Goal: Task Accomplishment & Management: Complete application form

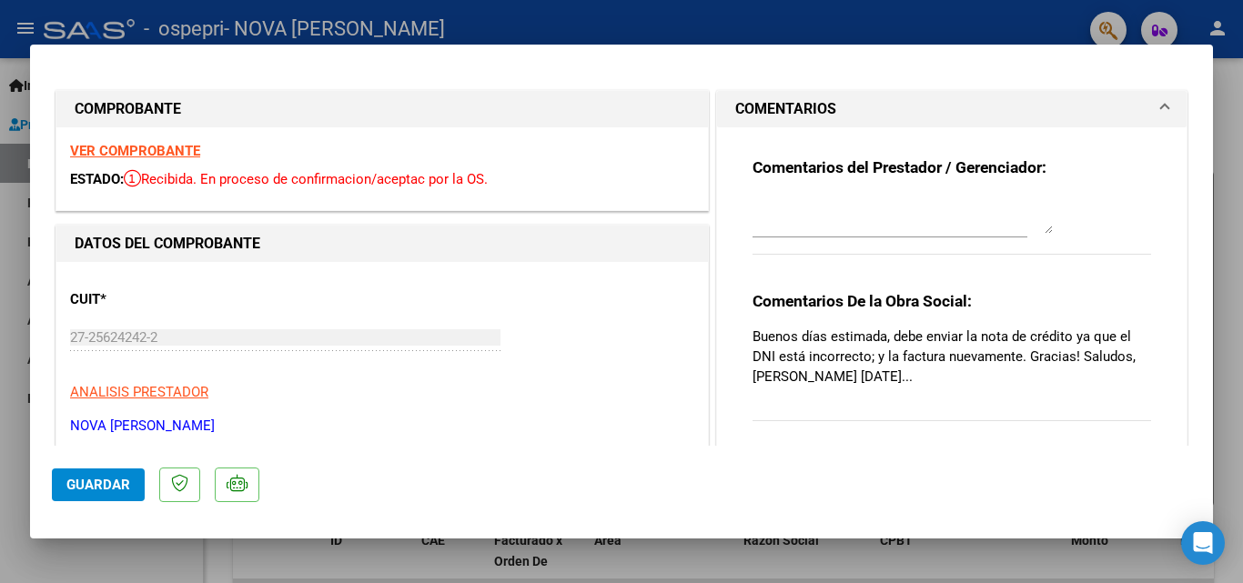
click at [786, 30] on div at bounding box center [621, 291] width 1243 height 583
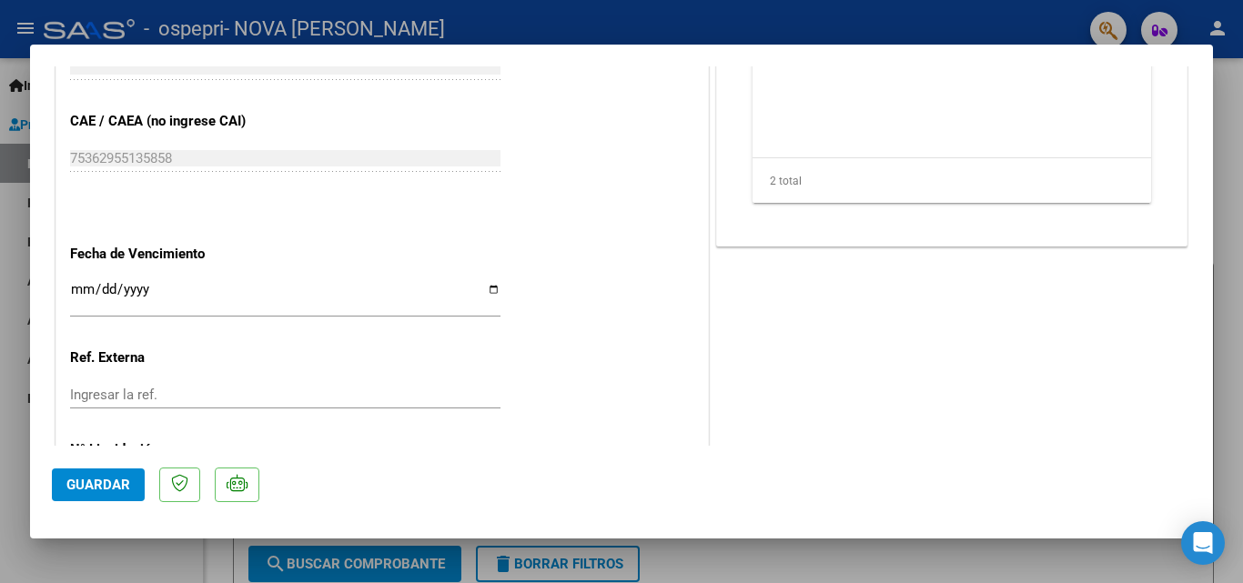
scroll to position [1182, 0]
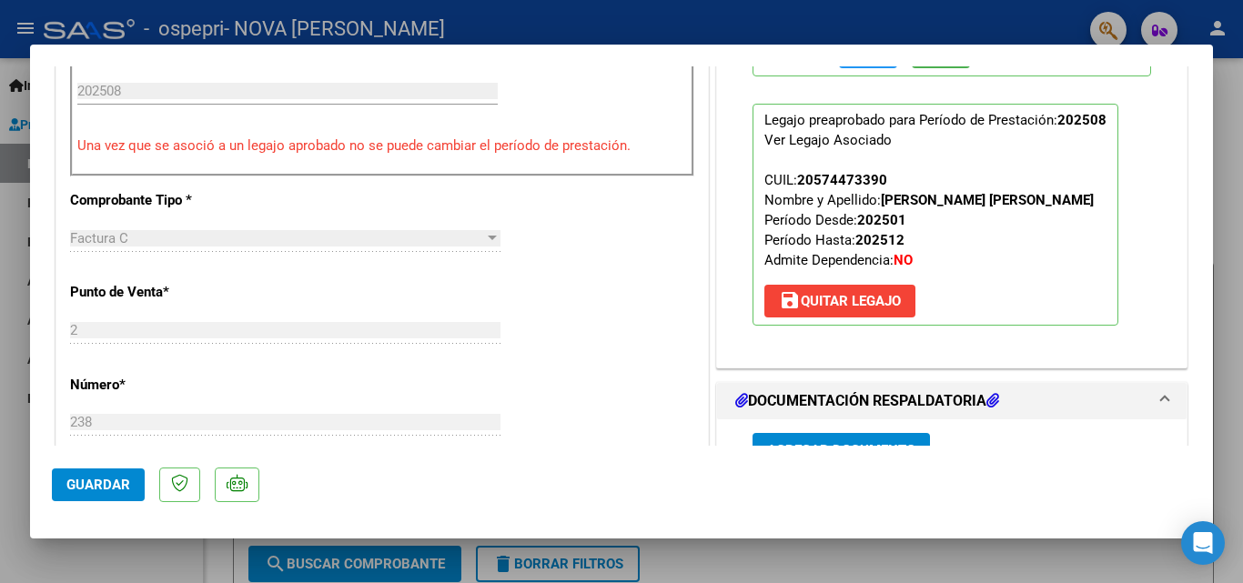
scroll to position [454, 0]
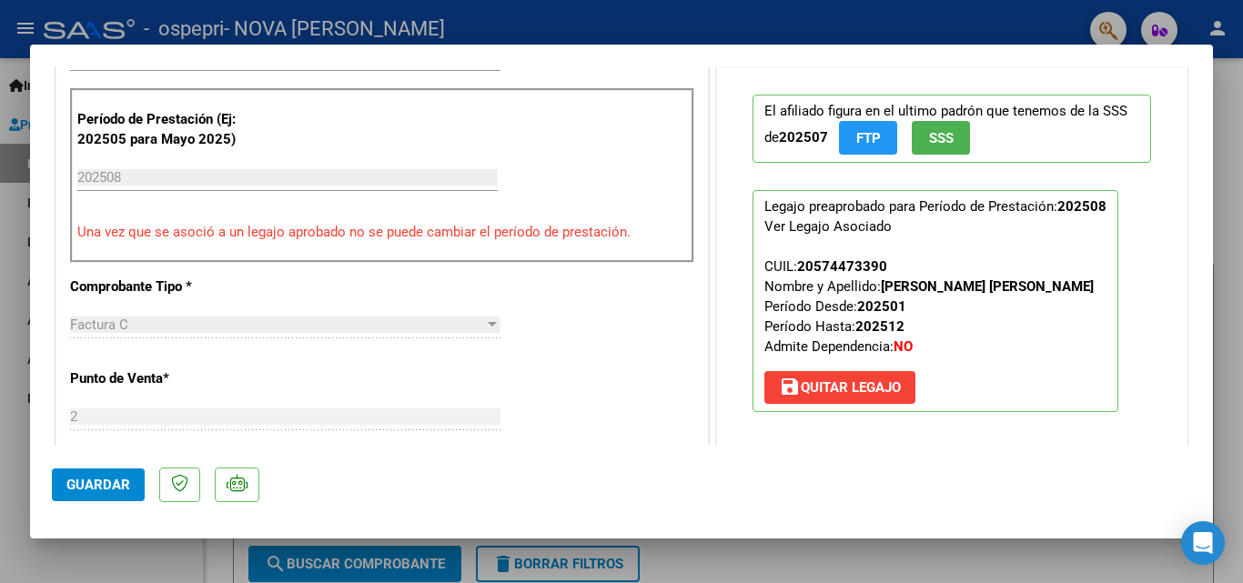
click at [484, 327] on div at bounding box center [492, 324] width 16 height 15
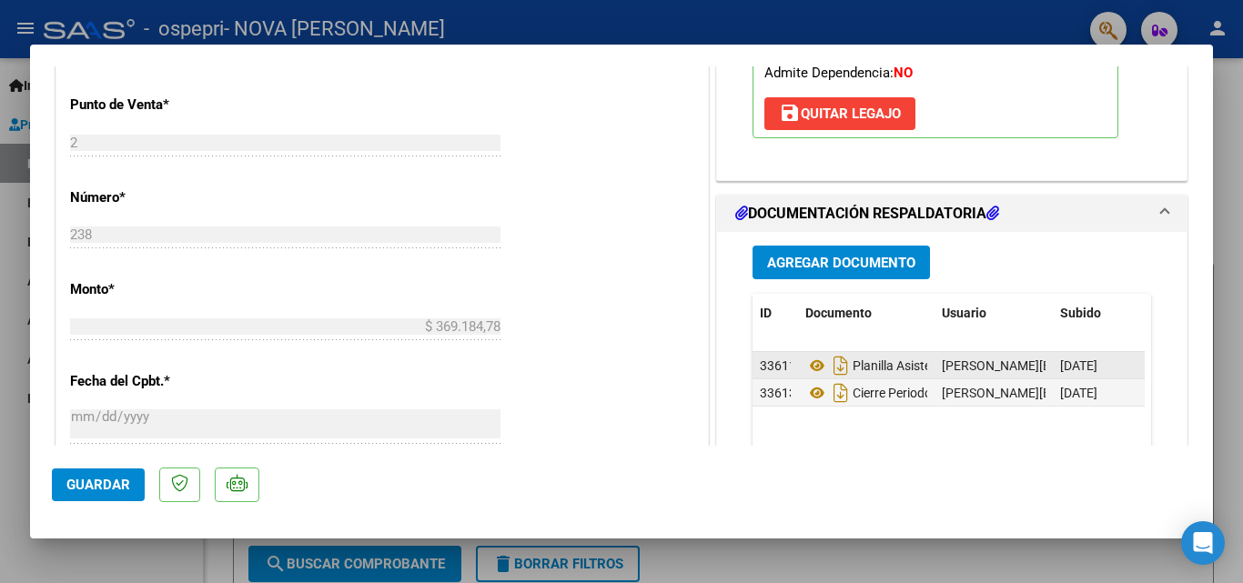
scroll to position [819, 0]
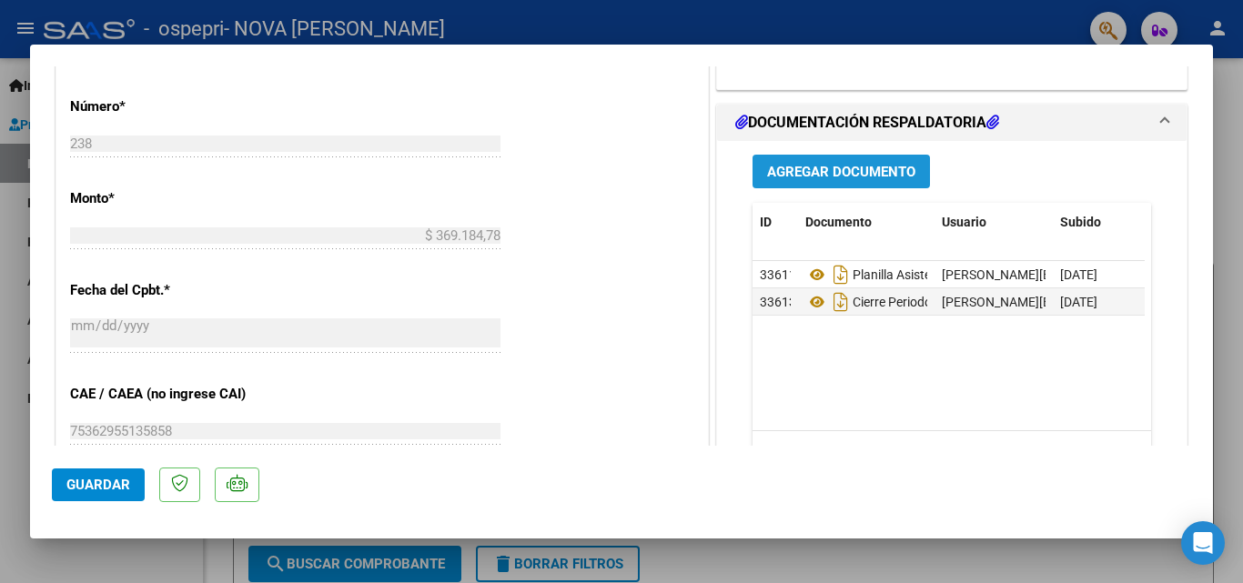
click at [864, 180] on span "Agregar Documento" at bounding box center [841, 172] width 148 height 16
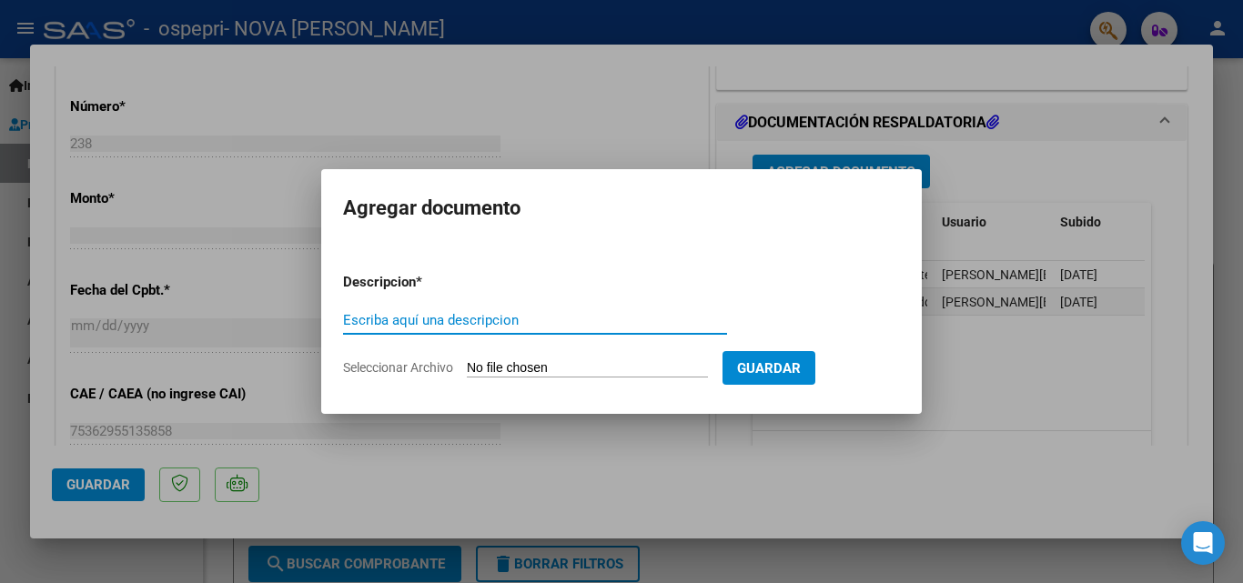
click at [484, 327] on input "Escriba aquí una descripcion" at bounding box center [535, 320] width 384 height 16
type input "NOTA DE CREDITO 024"
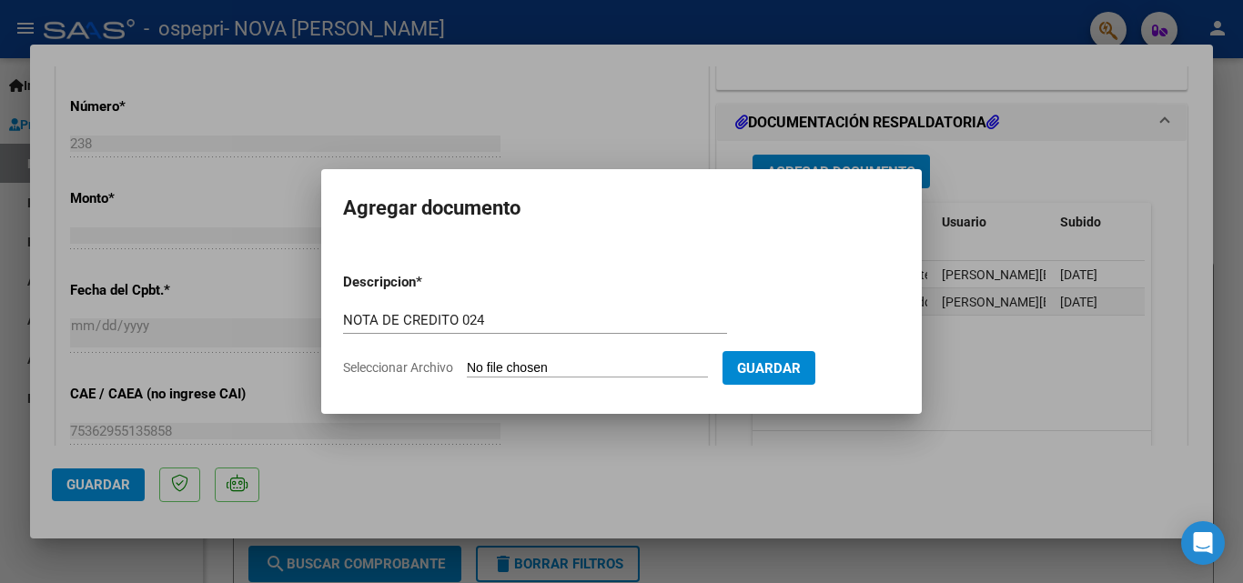
click at [619, 364] on input "Seleccionar Archivo" at bounding box center [587, 368] width 241 height 17
type input "C:\fakepath\27256242422_013_00002_00000024.pdf"
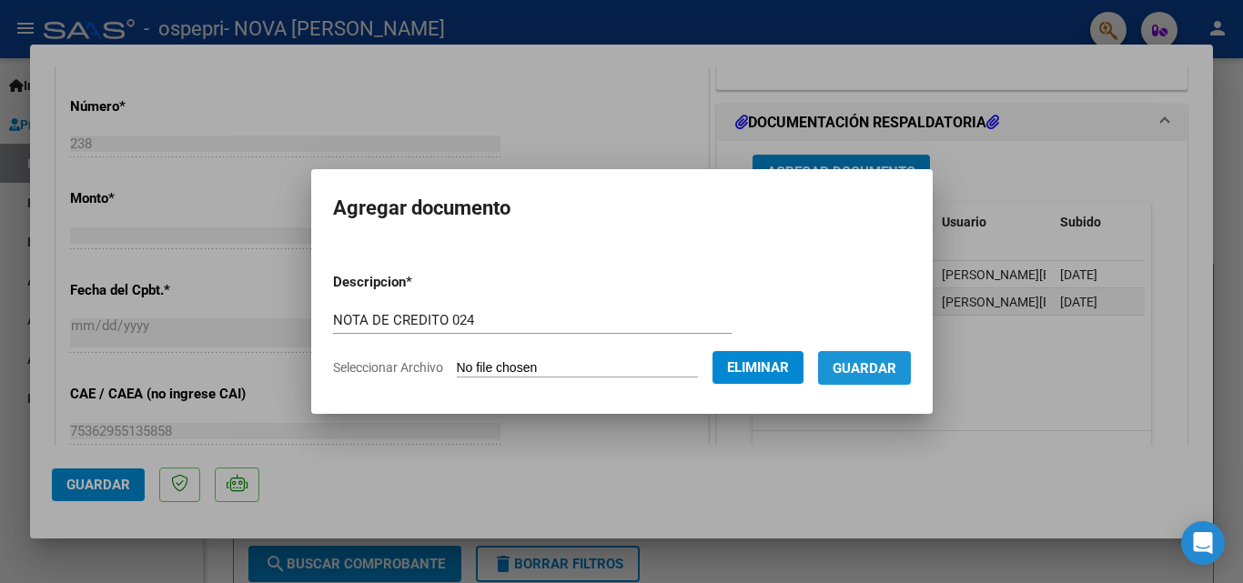
click at [891, 371] on span "Guardar" at bounding box center [864, 368] width 64 height 16
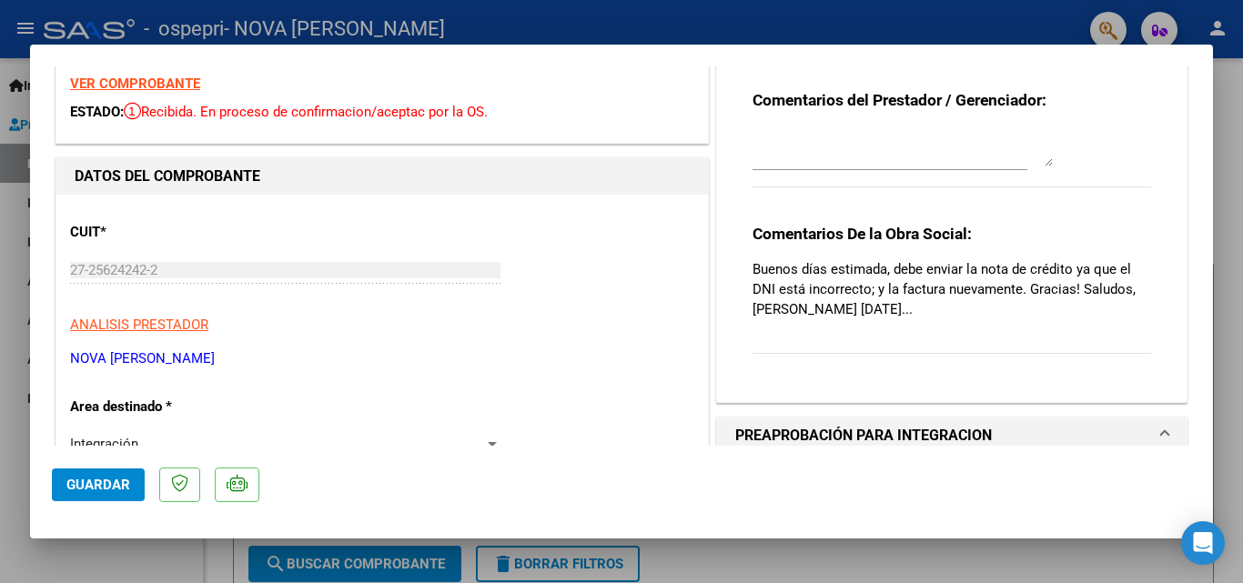
scroll to position [0, 0]
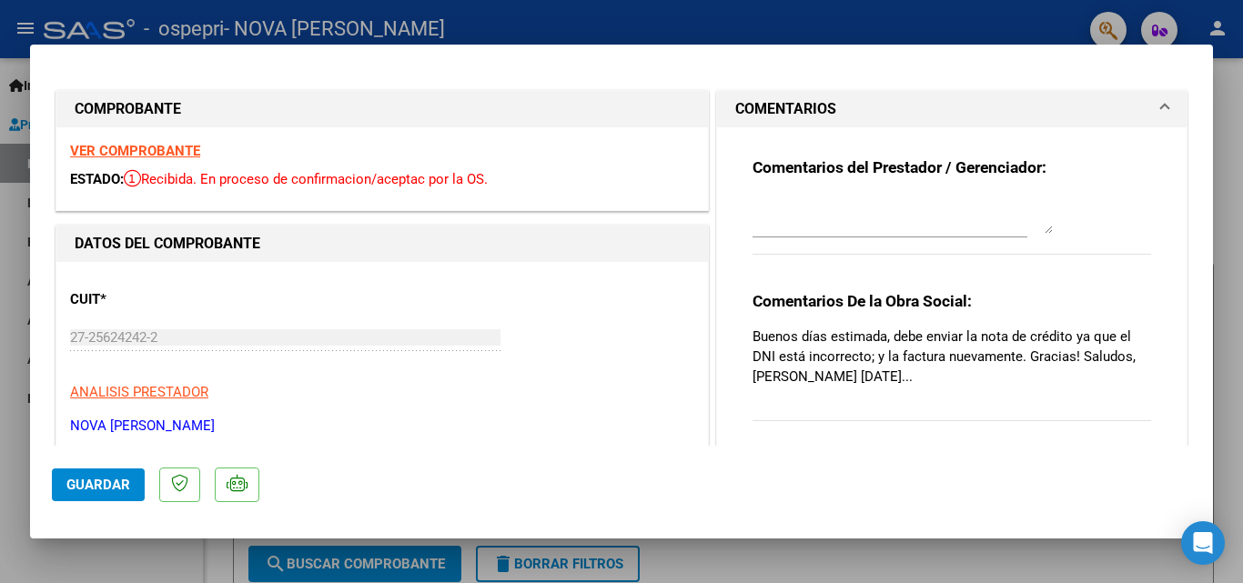
click at [690, 24] on div at bounding box center [621, 291] width 1243 height 583
type input "$ 0,00"
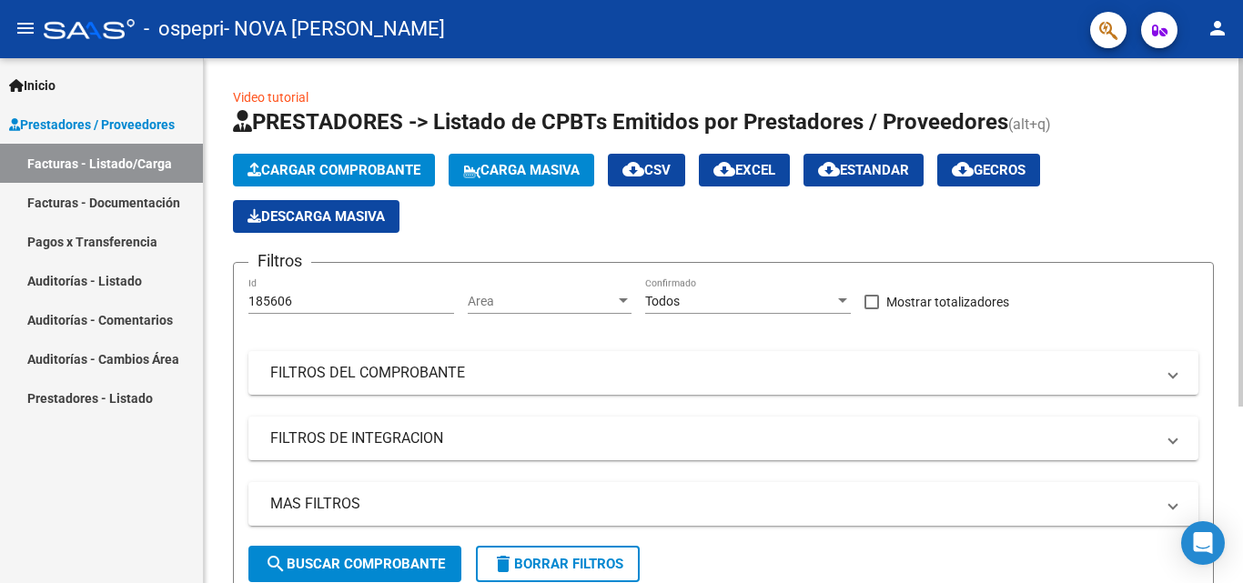
click at [333, 167] on span "Cargar Comprobante" at bounding box center [333, 170] width 173 height 16
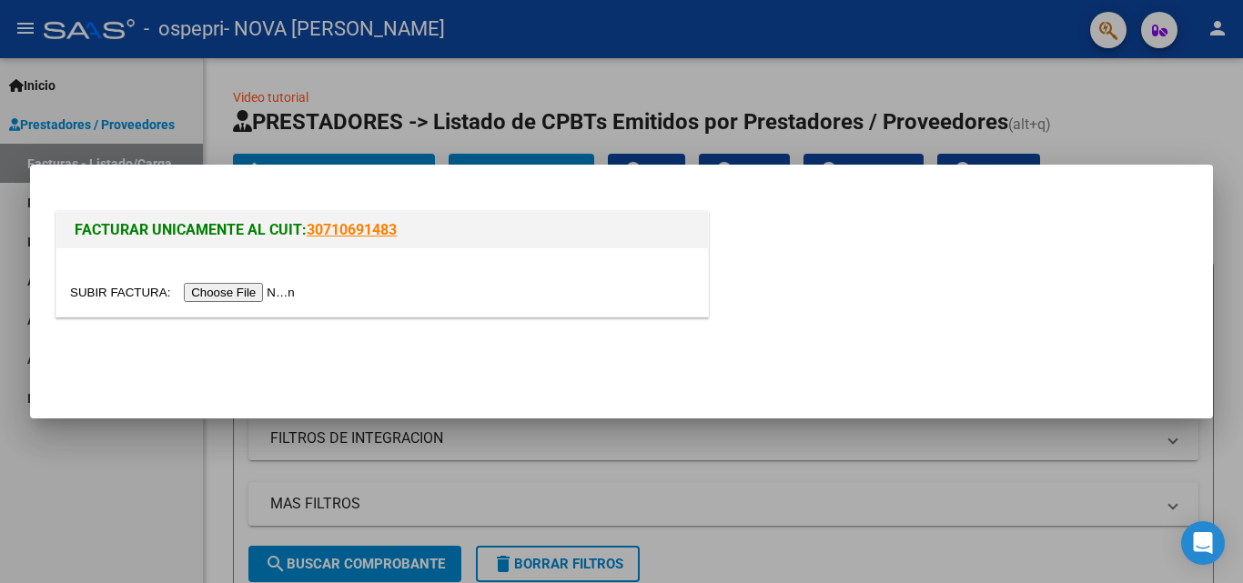
click at [468, 76] on div at bounding box center [621, 291] width 1243 height 583
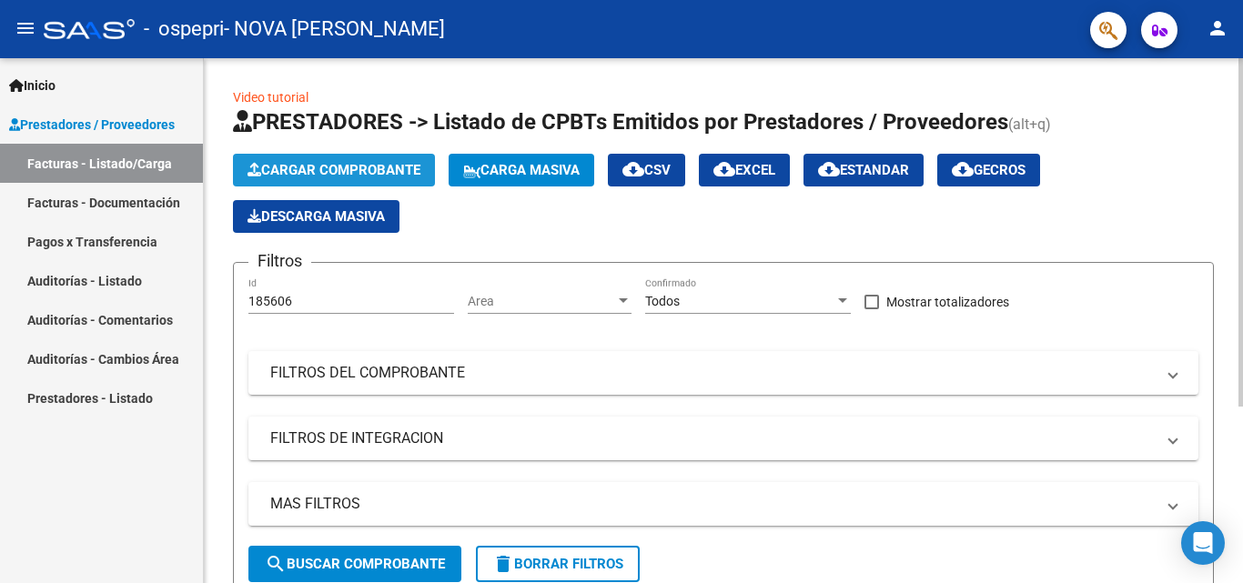
click at [364, 164] on span "Cargar Comprobante" at bounding box center [333, 170] width 173 height 16
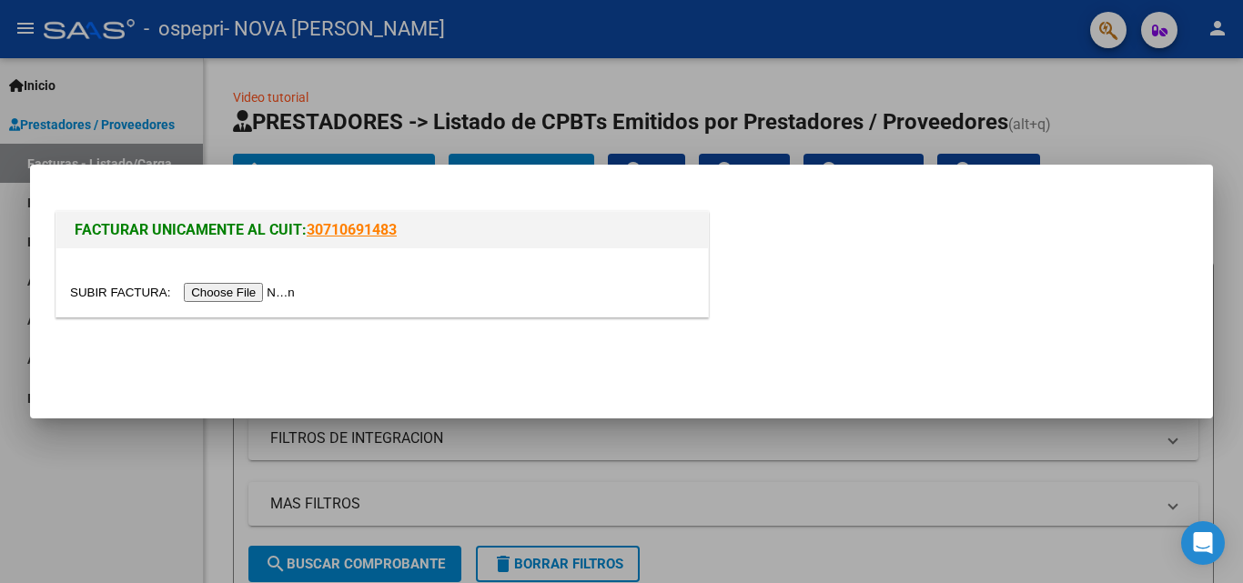
click at [292, 292] on input "file" at bounding box center [185, 292] width 230 height 19
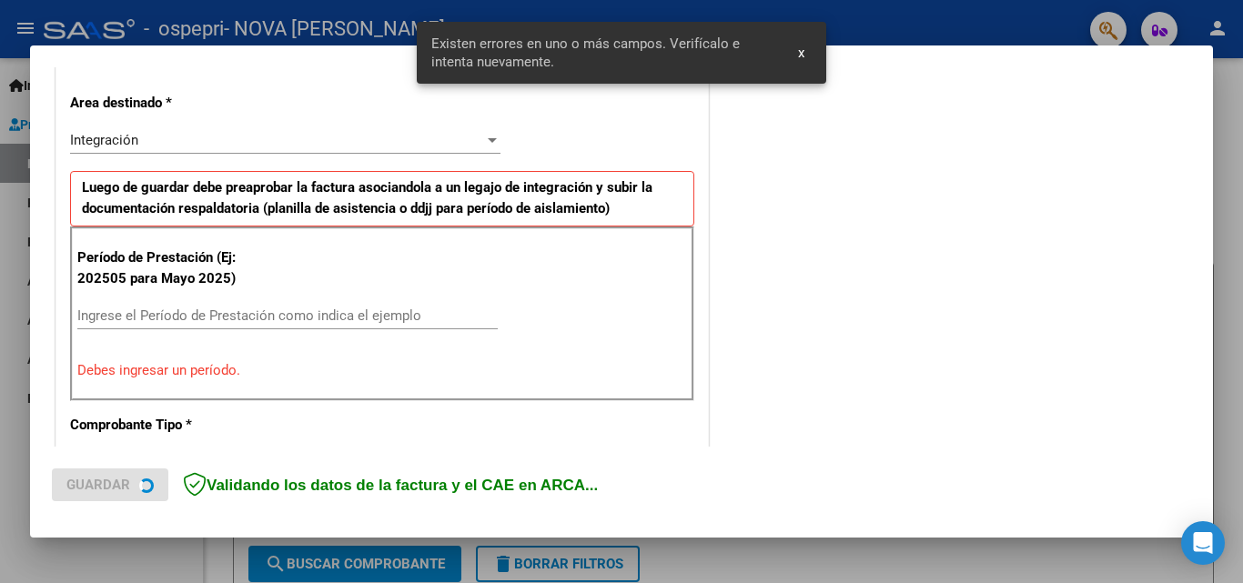
scroll to position [410, 0]
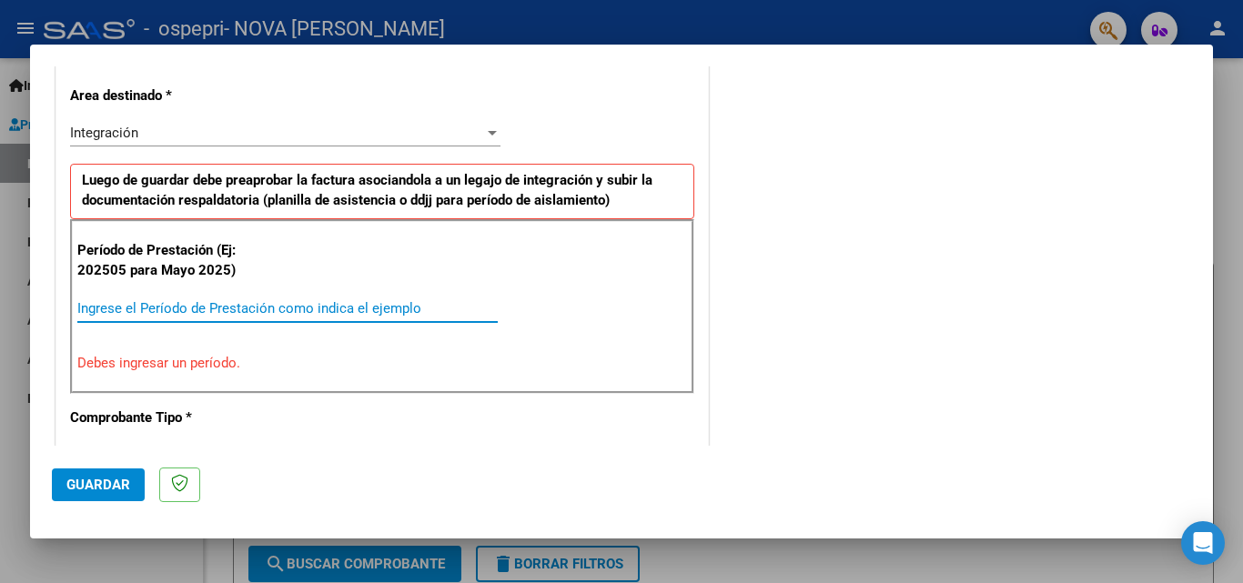
click at [338, 306] on input "Ingrese el Período de Prestación como indica el ejemplo" at bounding box center [287, 308] width 420 height 16
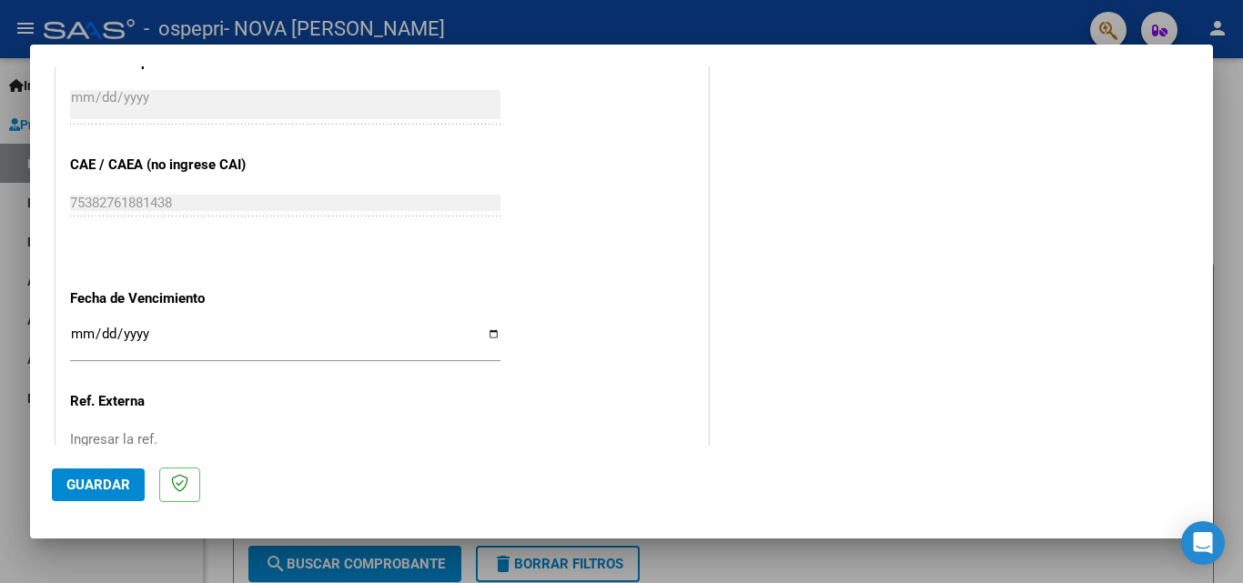
scroll to position [1092, 0]
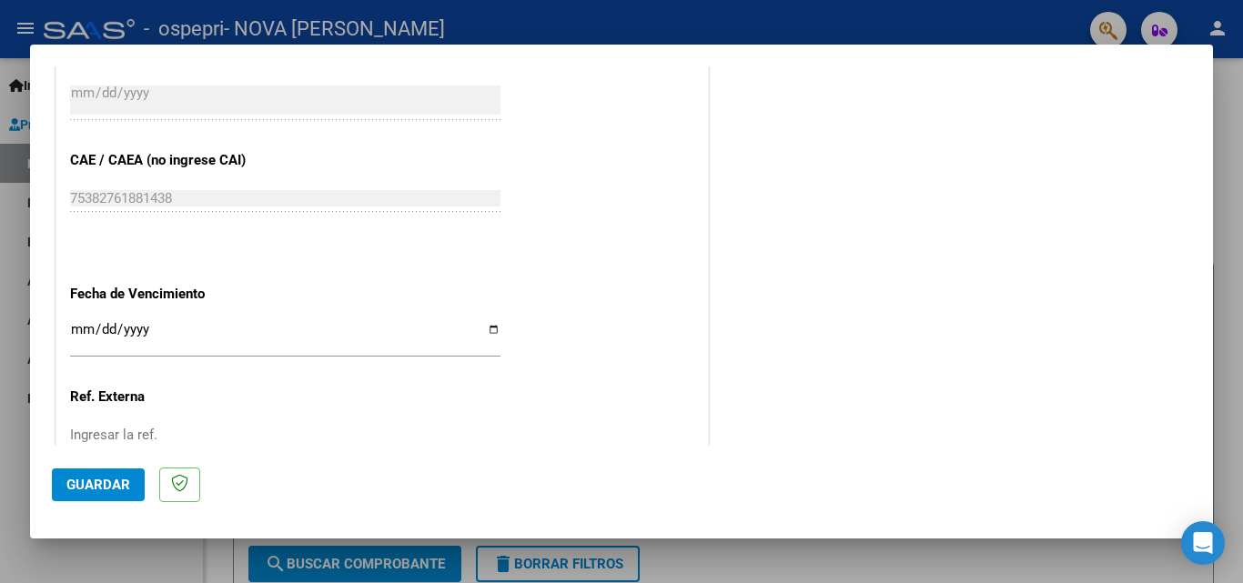
type input "202508"
click at [116, 481] on span "Guardar" at bounding box center [98, 485] width 64 height 16
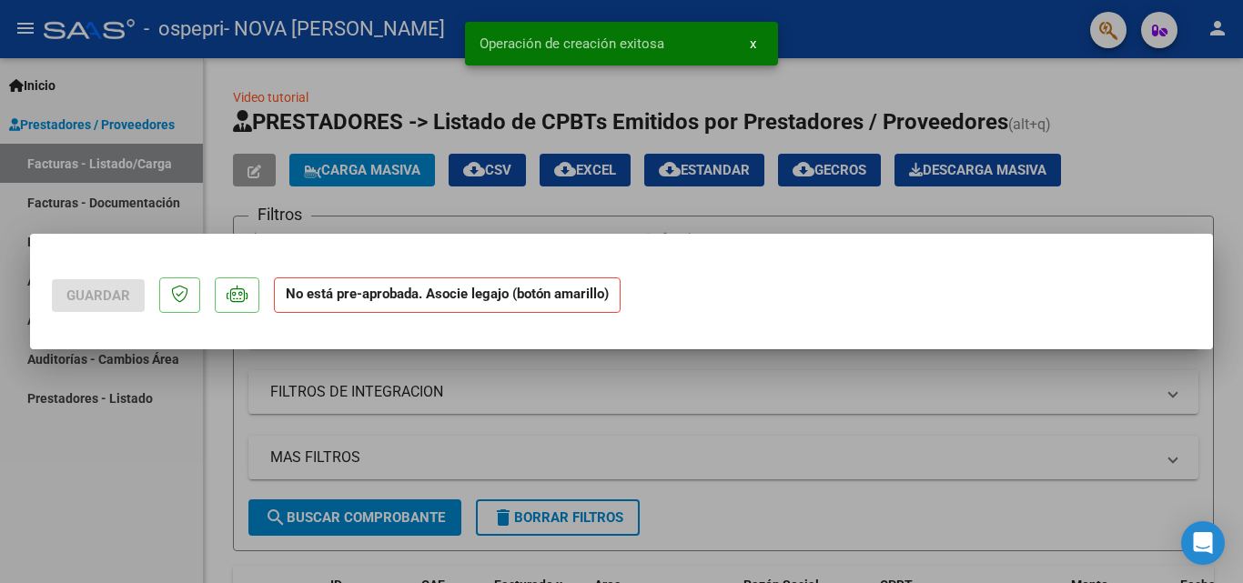
scroll to position [0, 0]
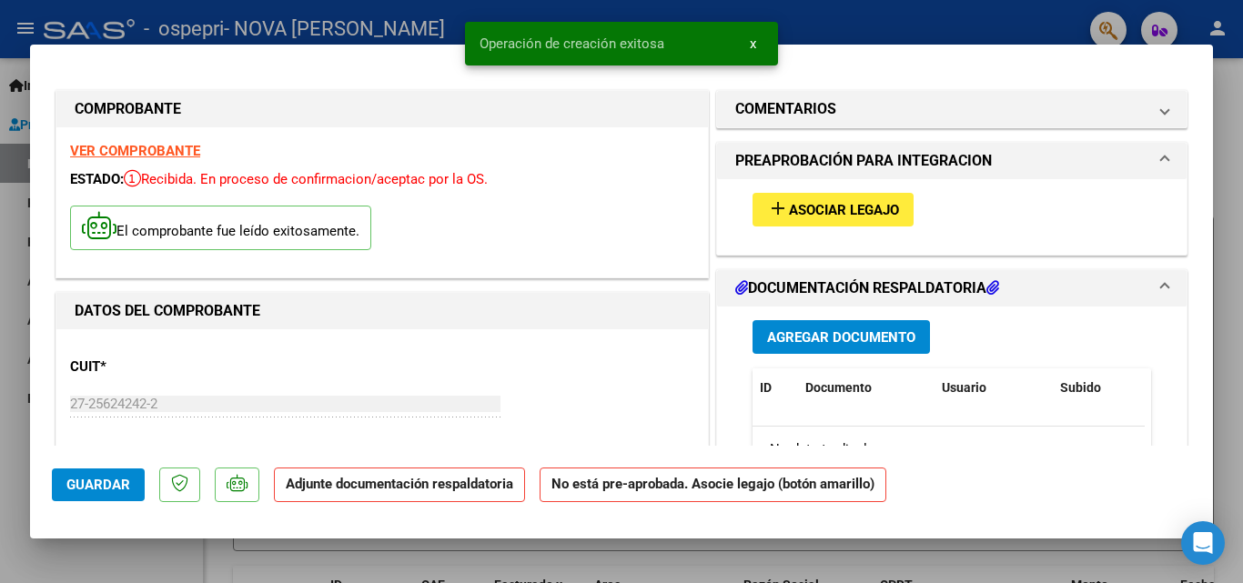
click at [789, 210] on span "Asociar Legajo" at bounding box center [844, 210] width 110 height 16
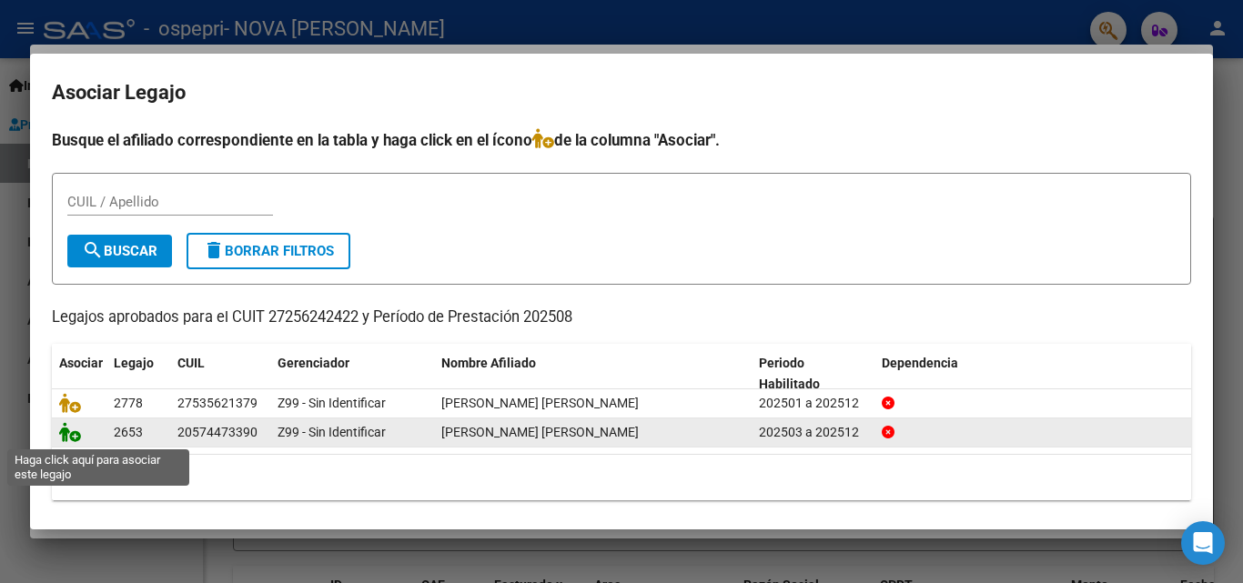
click at [75, 437] on icon at bounding box center [70, 432] width 22 height 20
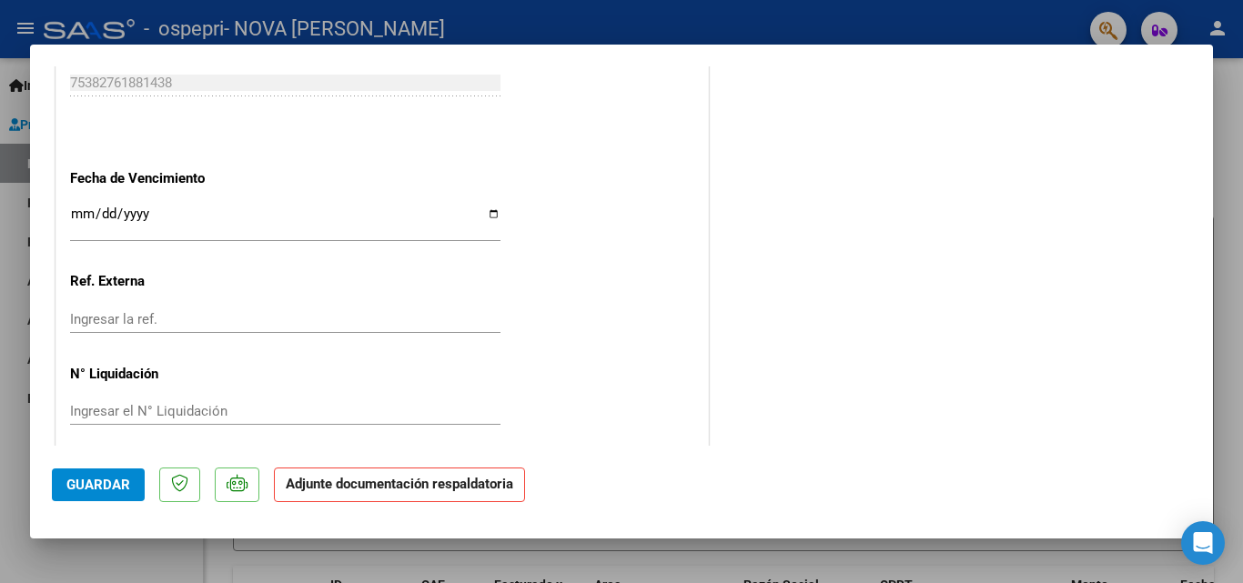
scroll to position [1249, 0]
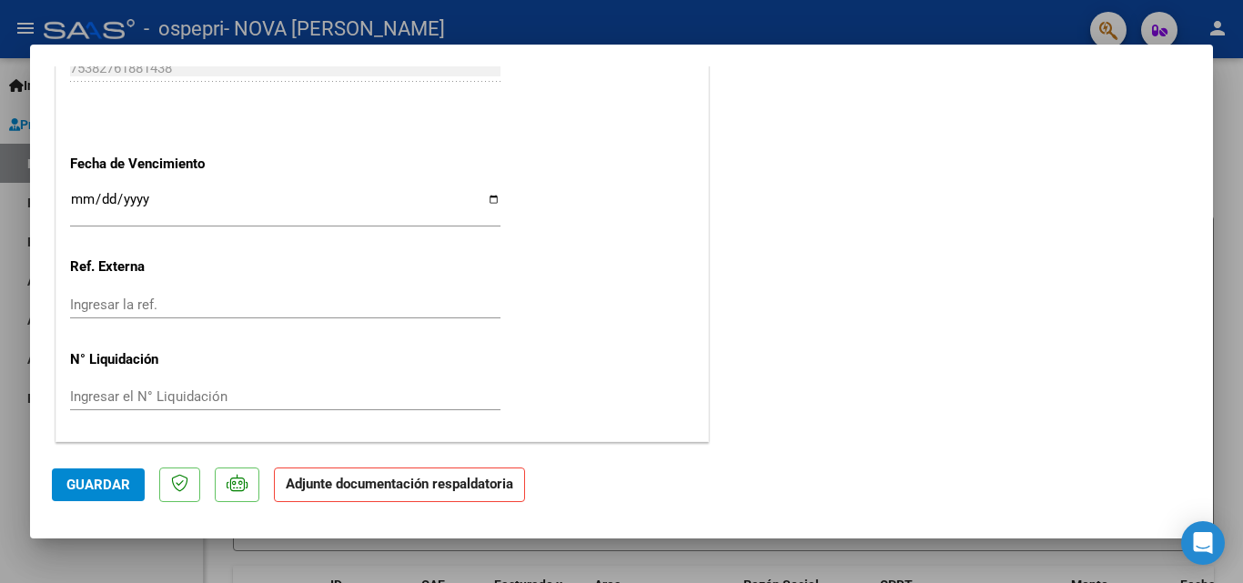
click at [123, 487] on span "Guardar" at bounding box center [98, 485] width 64 height 16
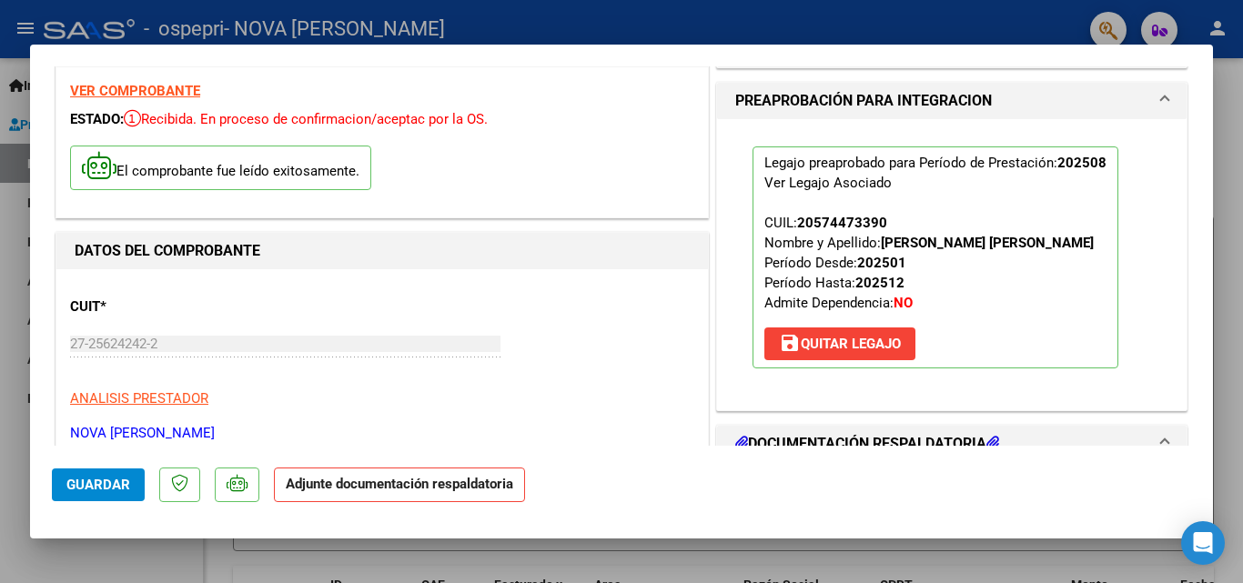
scroll to position [0, 0]
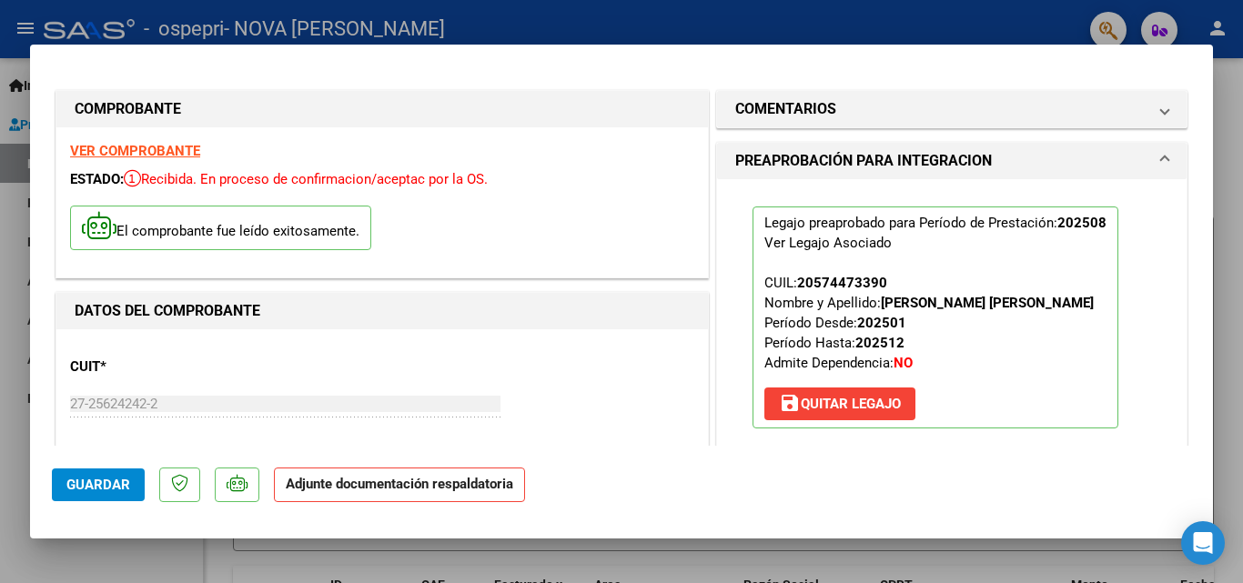
click at [1227, 321] on div at bounding box center [621, 291] width 1243 height 583
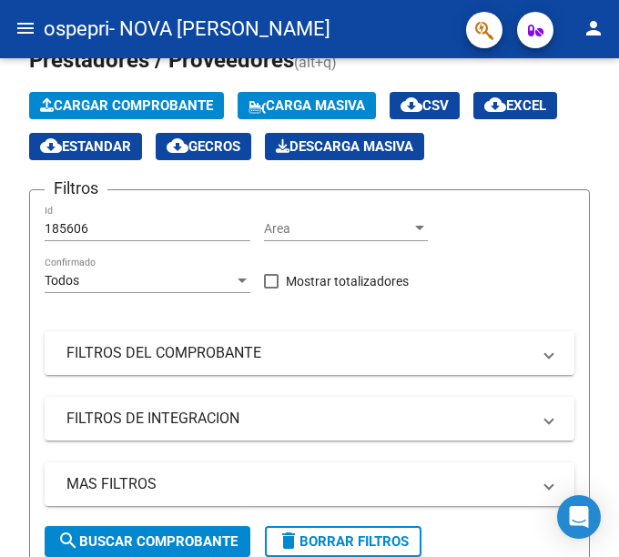
scroll to position [120, 0]
